Goal: Navigation & Orientation: Understand site structure

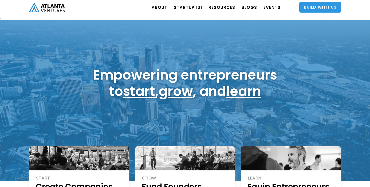
click at [323, 7] on link "Build With Us" at bounding box center [321, 7] width 42 height 11
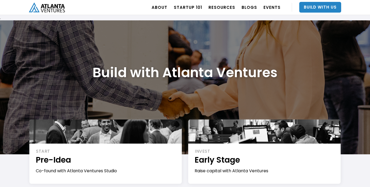
click at [52, 2] on link "home" at bounding box center [47, 7] width 36 height 15
